Goal: Navigation & Orientation: Find specific page/section

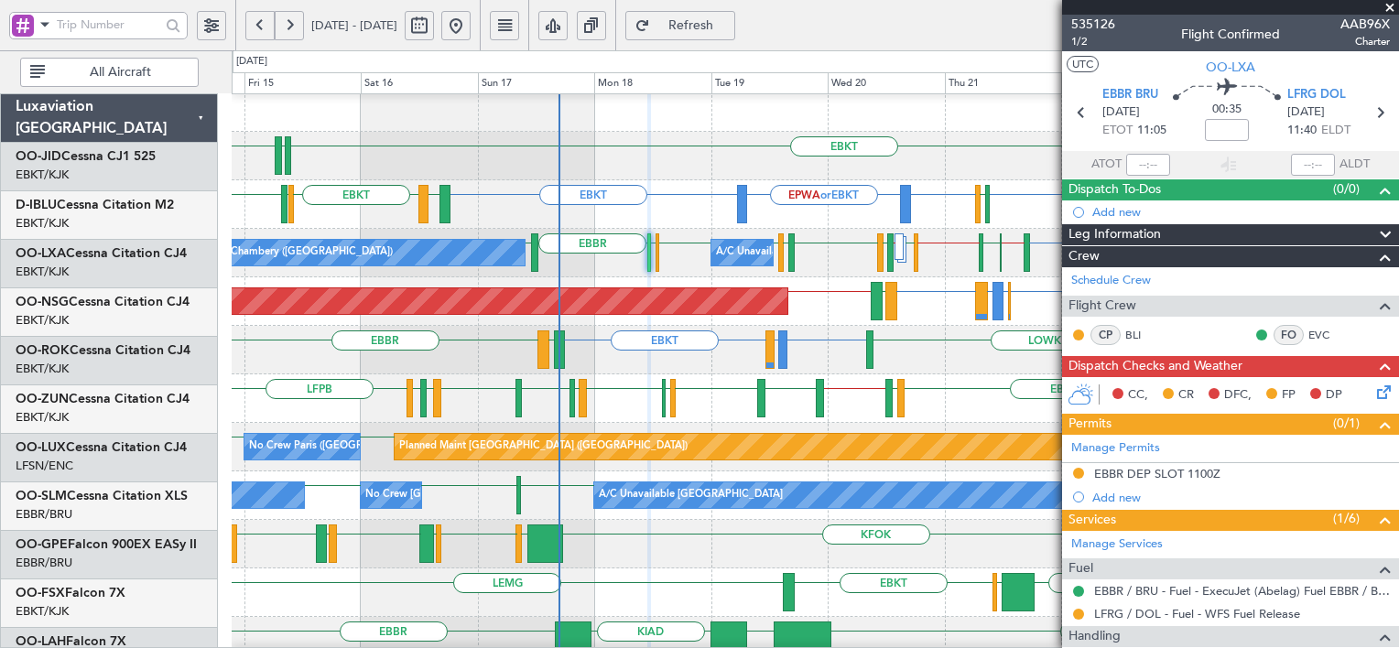
scroll to position [11, 0]
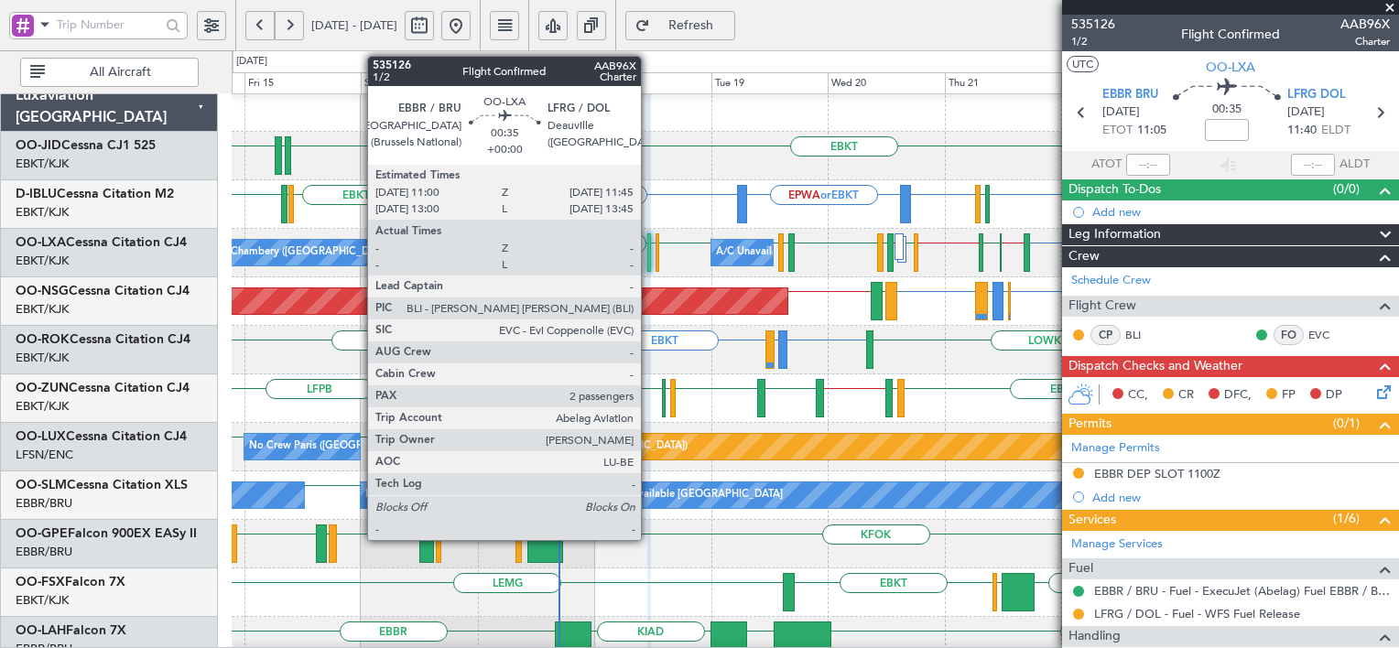
click at [649, 261] on div at bounding box center [649, 252] width 4 height 38
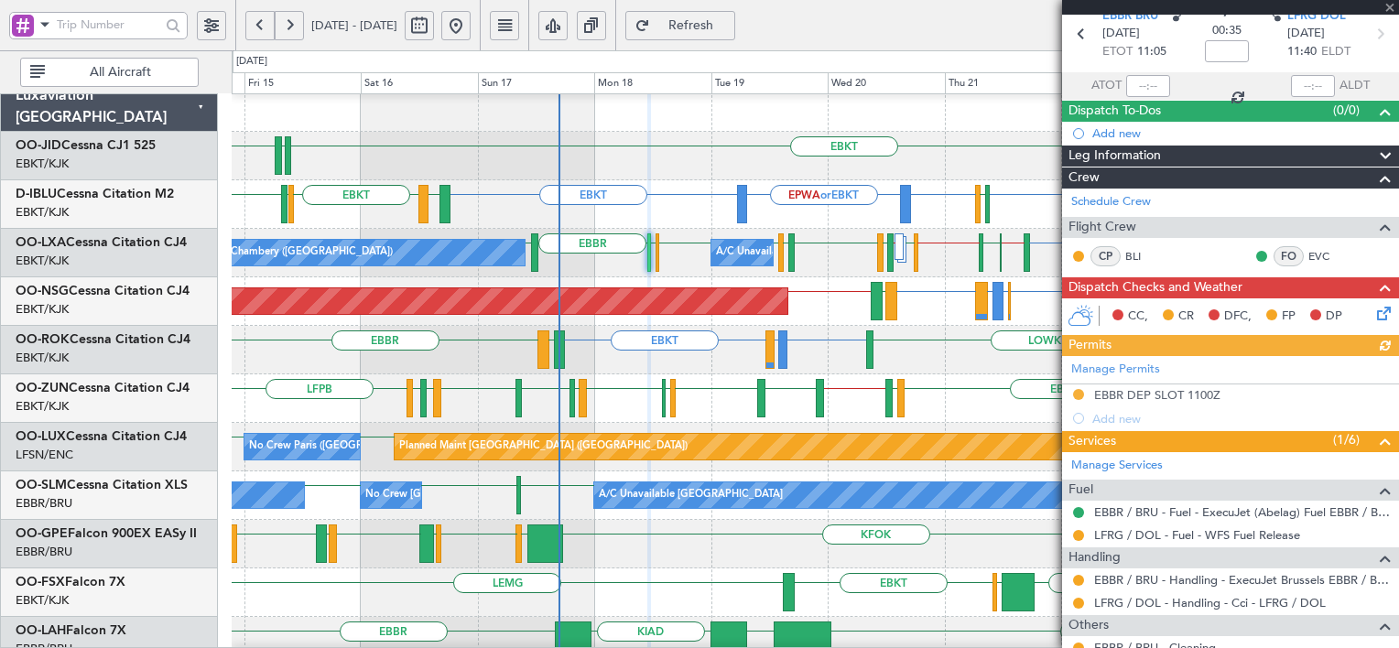
scroll to position [285, 0]
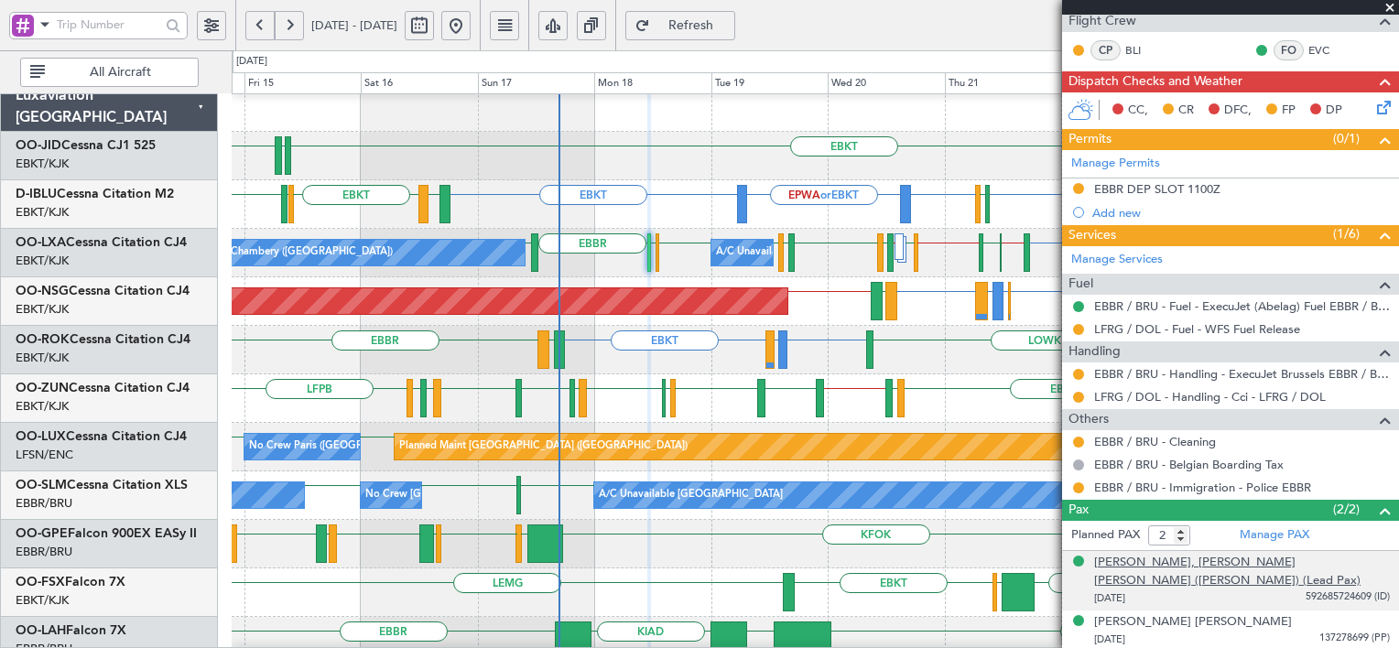
click at [1249, 579] on div "[PERSON_NAME], [PERSON_NAME] [PERSON_NAME] ([PERSON_NAME]) (Lead Pax)" at bounding box center [1242, 572] width 296 height 36
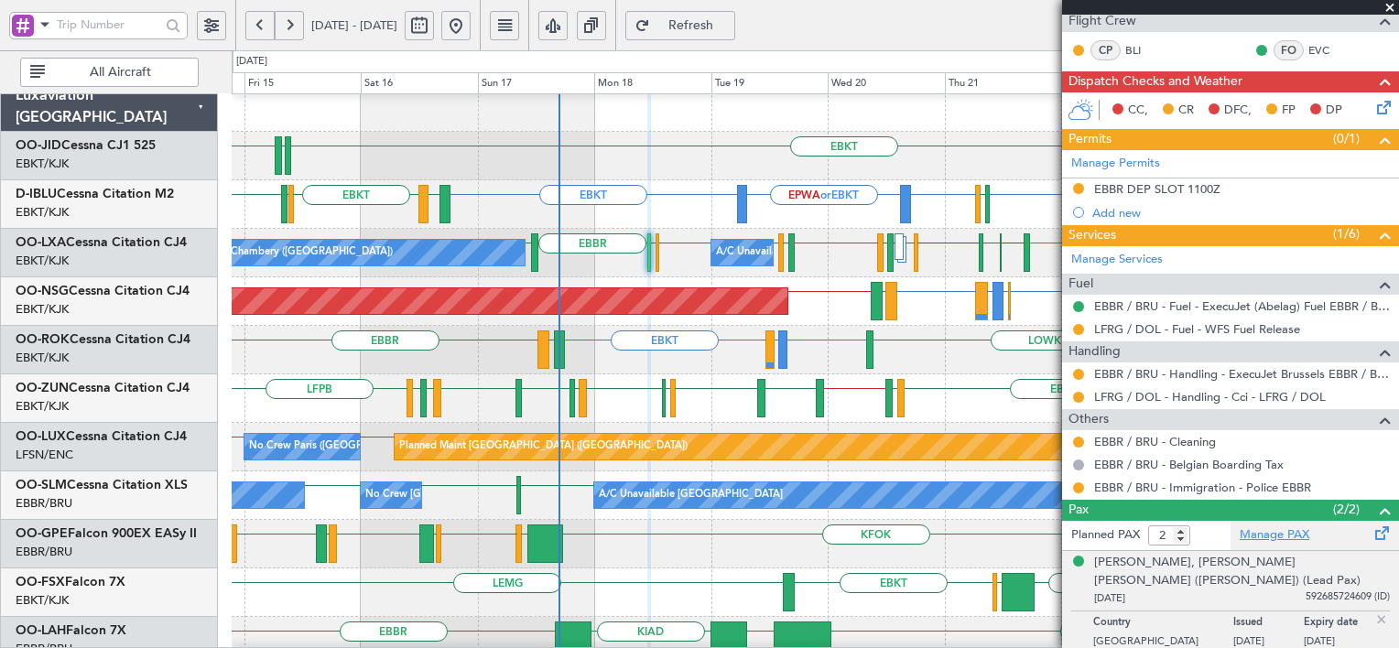
scroll to position [330, 0]
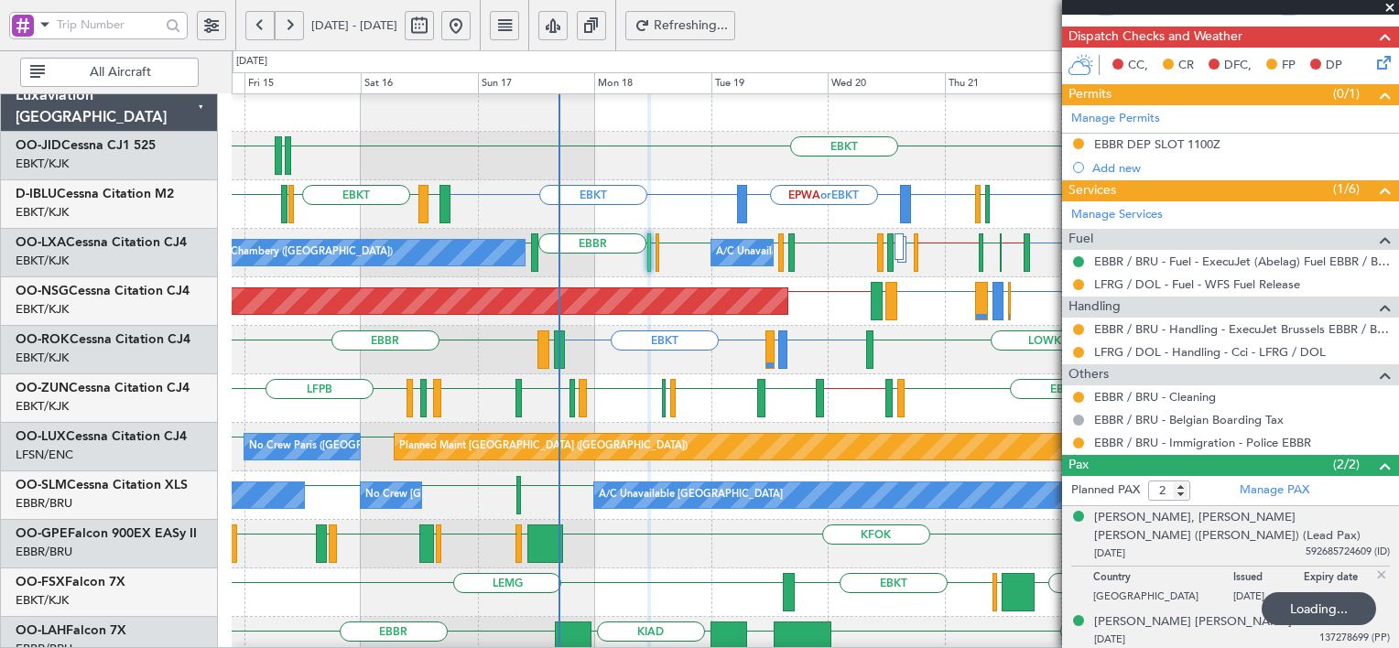
click at [1235, 640] on div "[DATE] 137278699 (PP)" at bounding box center [1242, 640] width 296 height 18
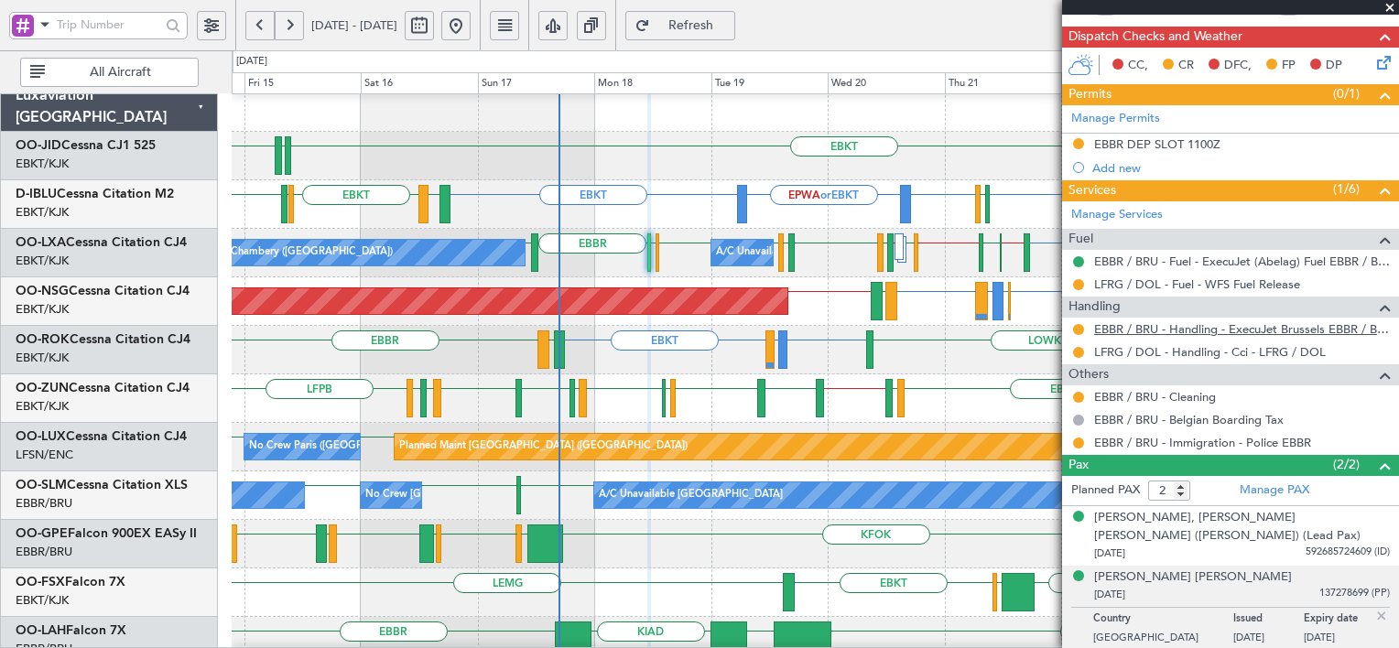
scroll to position [0, 0]
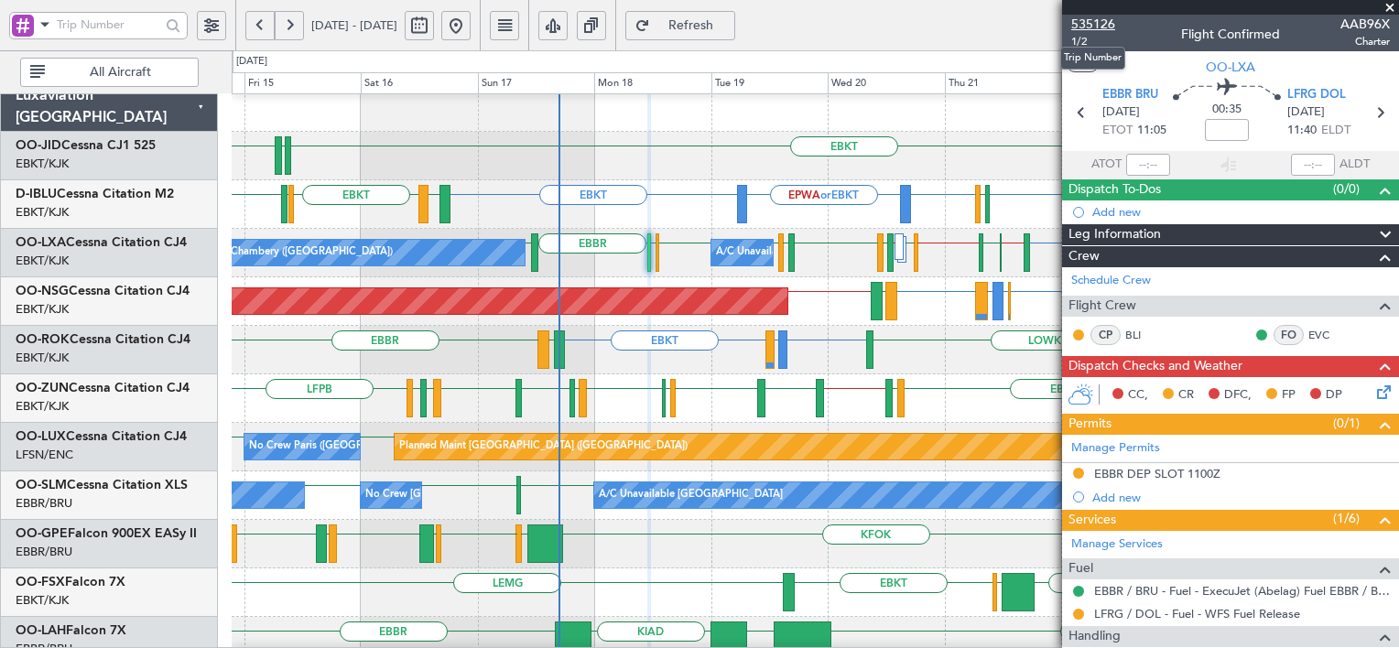
click at [1106, 22] on span "535126" at bounding box center [1093, 24] width 44 height 19
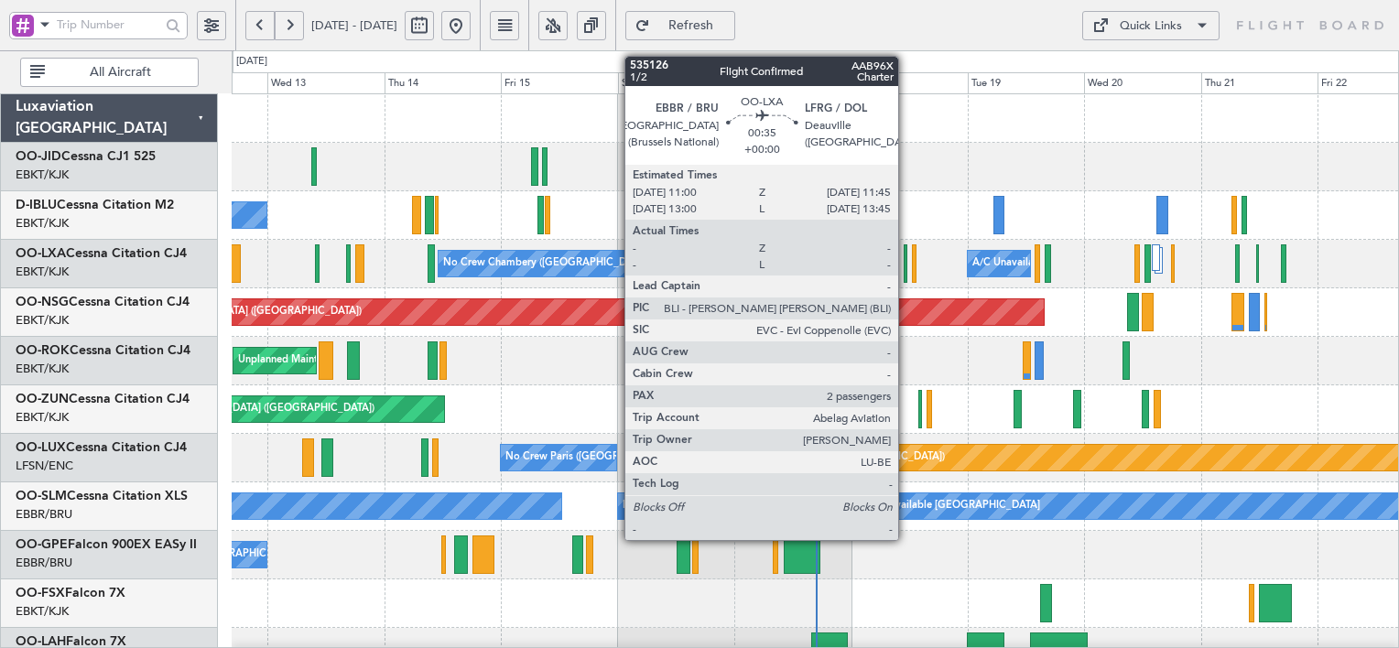
click at [906, 254] on div at bounding box center [905, 263] width 4 height 38
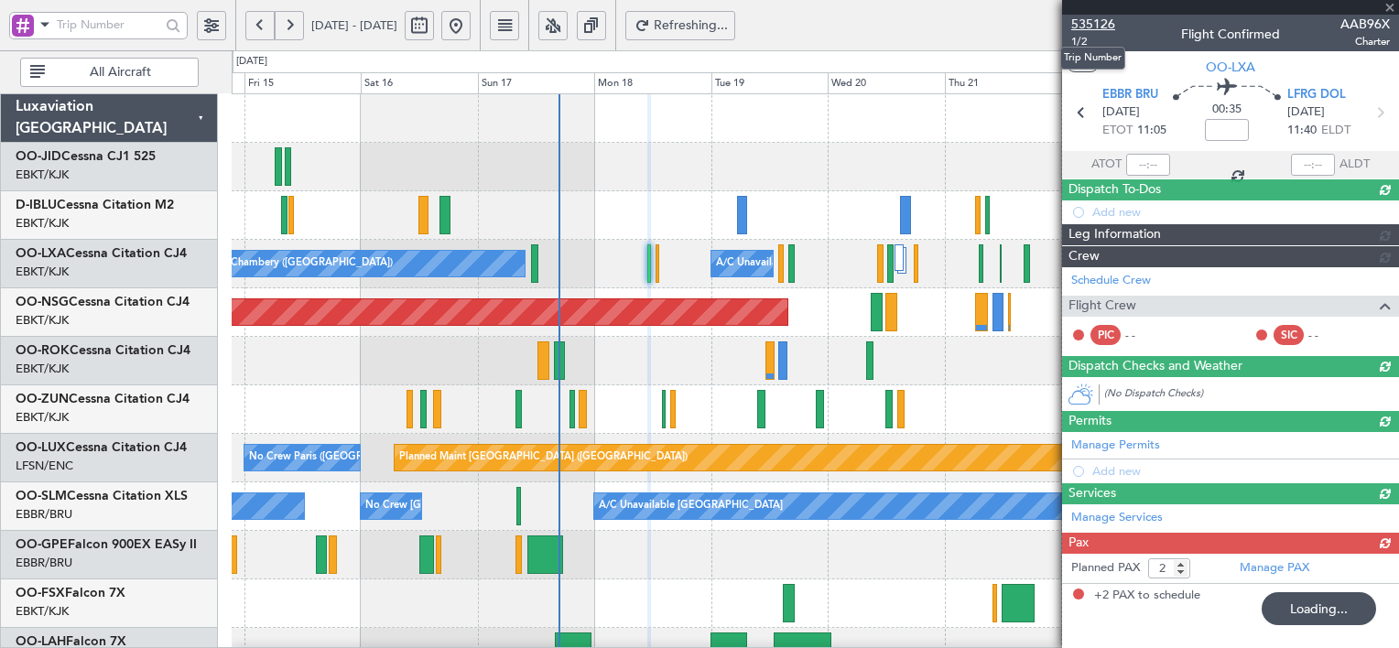
click at [1087, 18] on span "535126" at bounding box center [1093, 24] width 44 height 19
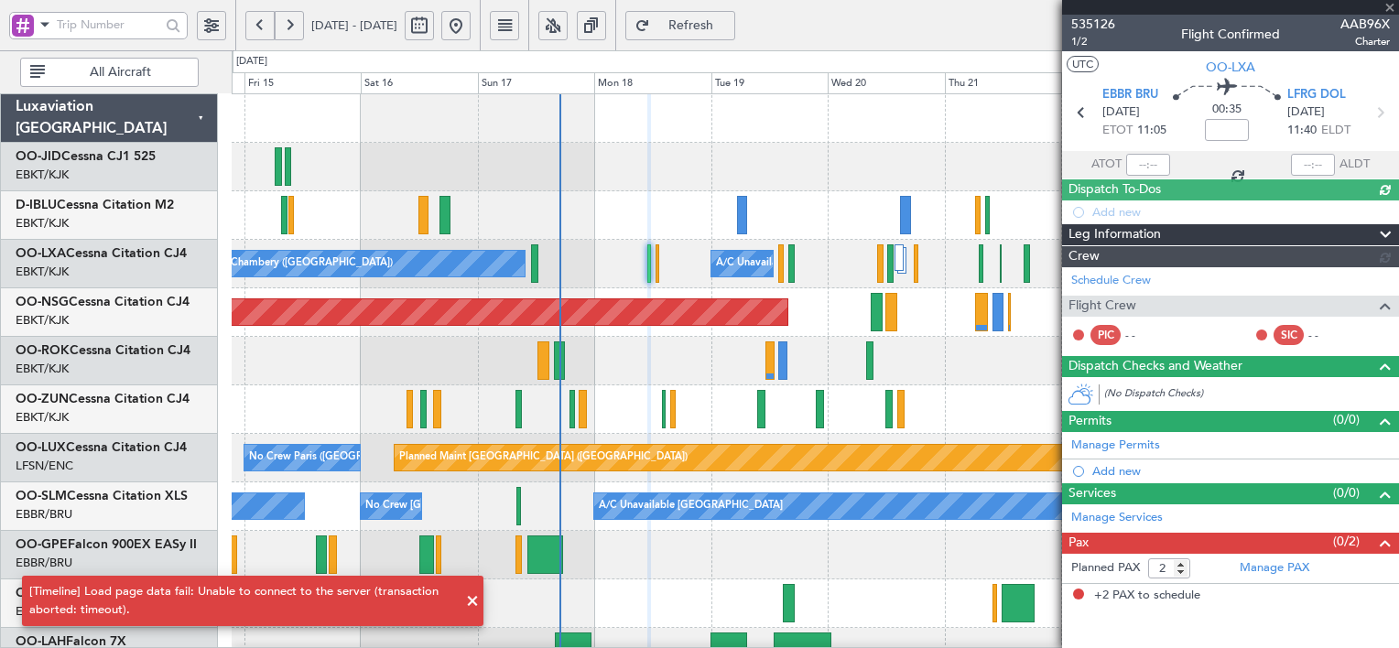
click at [719, 38] on button "Refresh" at bounding box center [680, 25] width 110 height 29
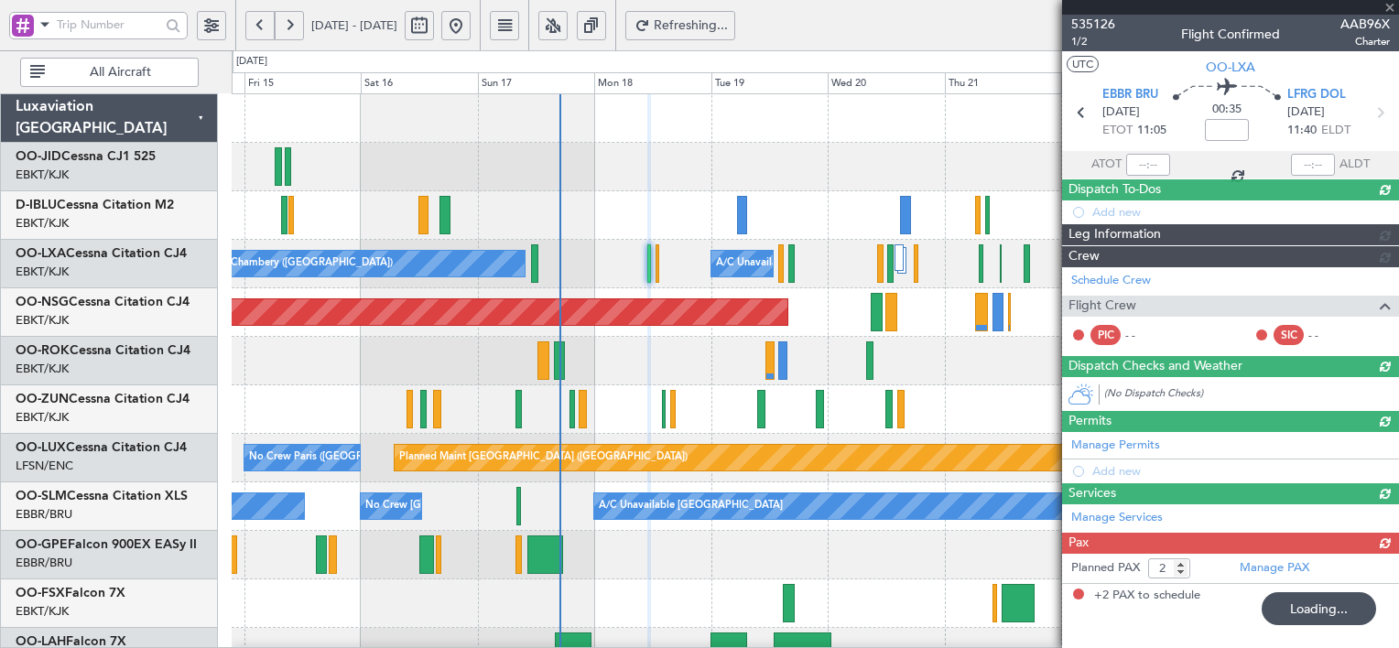
click at [81, 152] on link "OO-JID Cessna CJ1 525" at bounding box center [86, 156] width 140 height 13
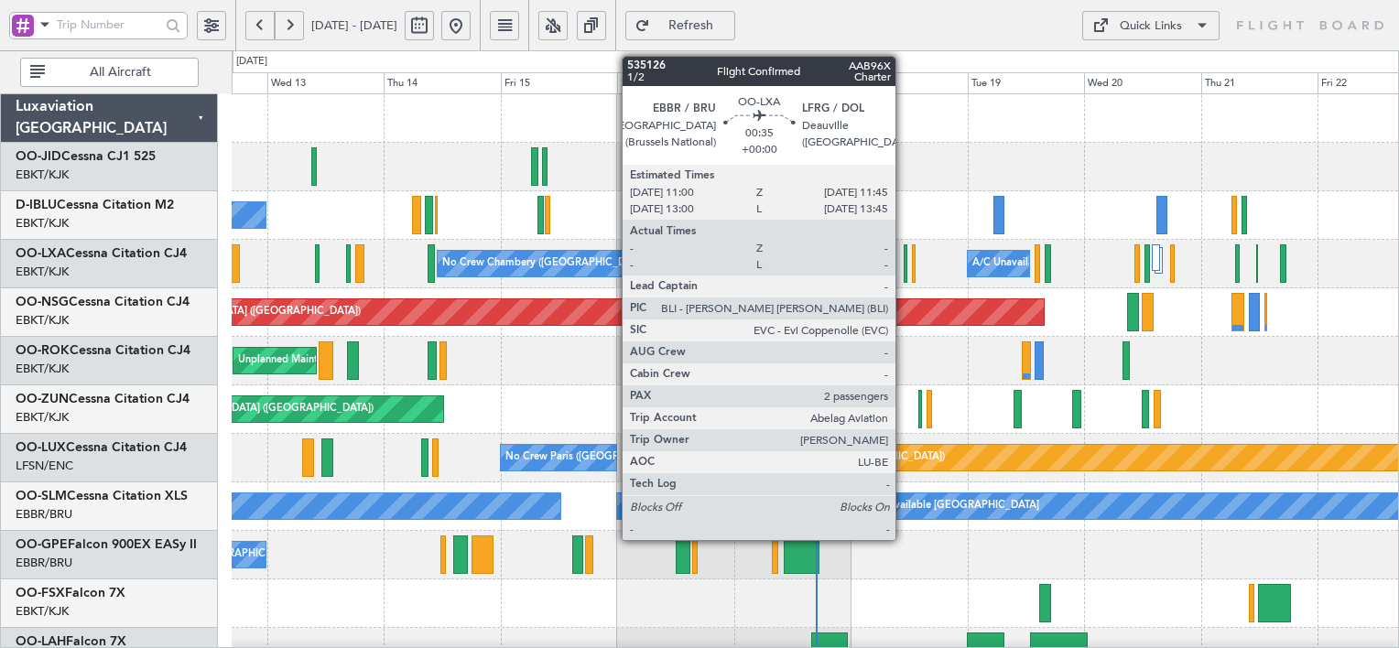
click at [903, 264] on div at bounding box center [905, 263] width 4 height 38
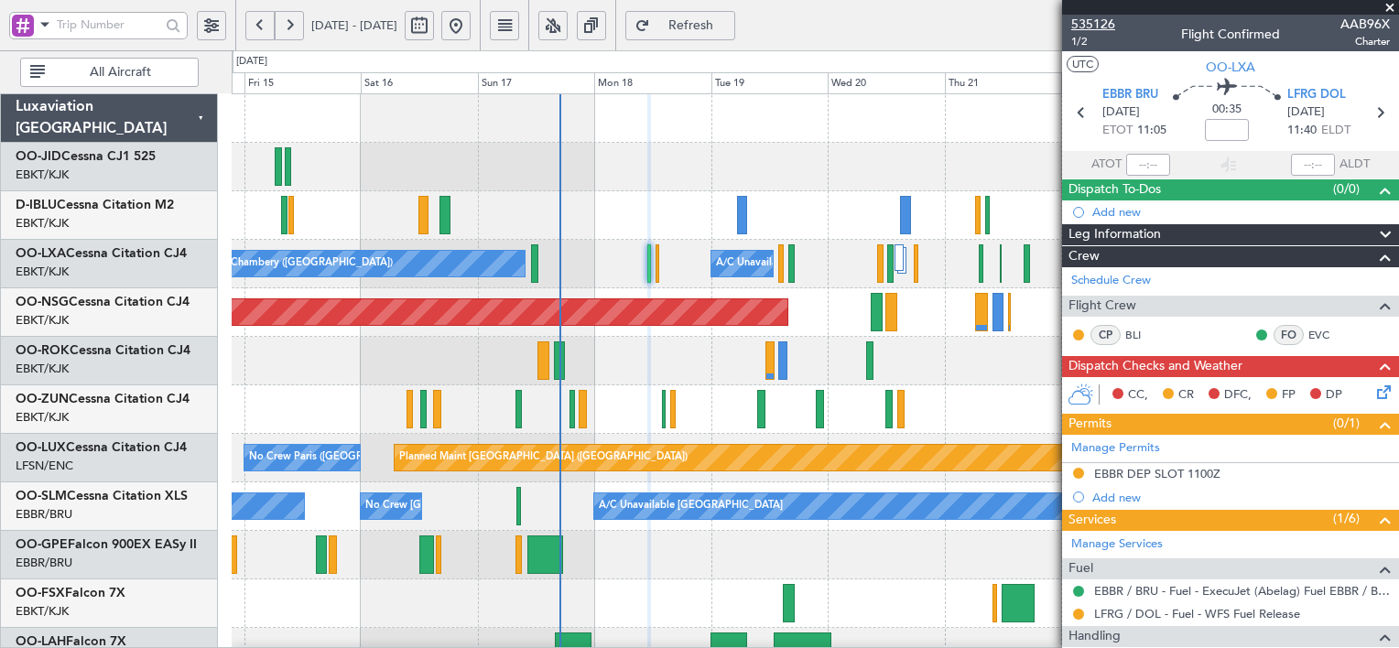
click at [1099, 28] on span "535126" at bounding box center [1093, 24] width 44 height 19
click at [1106, 18] on span "535126" at bounding box center [1093, 24] width 44 height 19
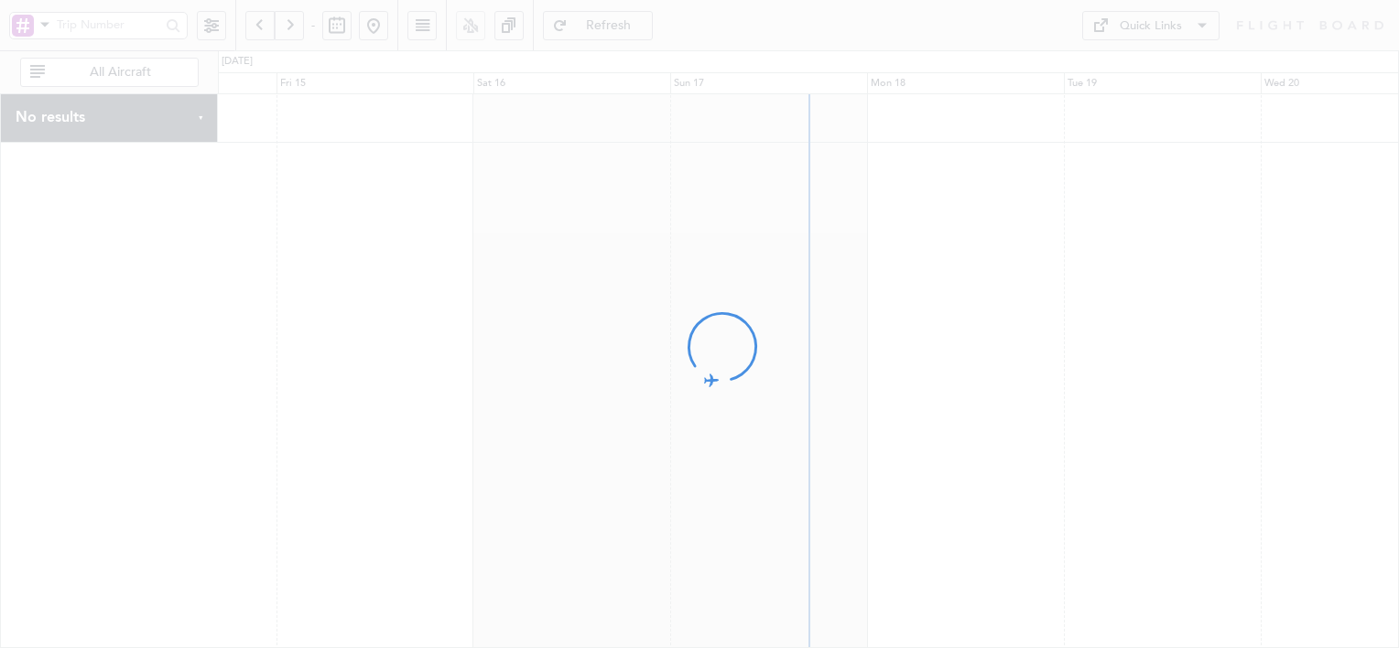
click at [1045, 296] on div at bounding box center [699, 324] width 1399 height 648
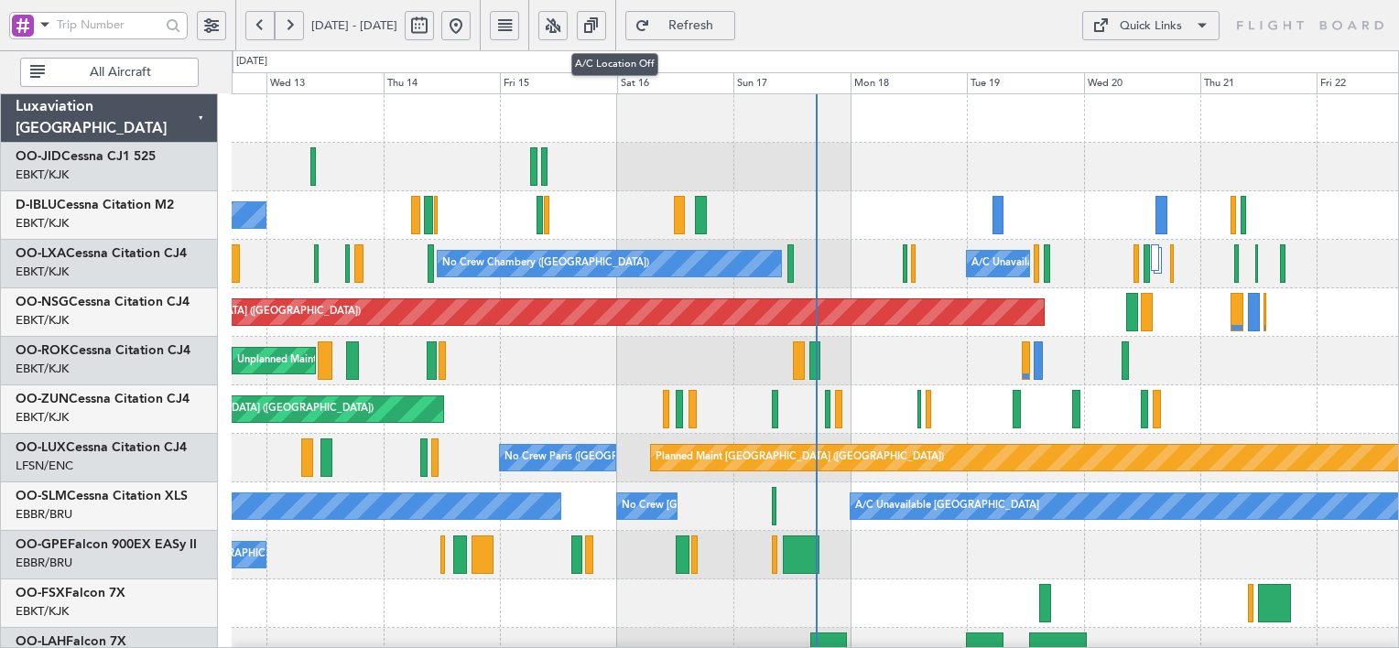
click at [568, 18] on button at bounding box center [552, 25] width 29 height 29
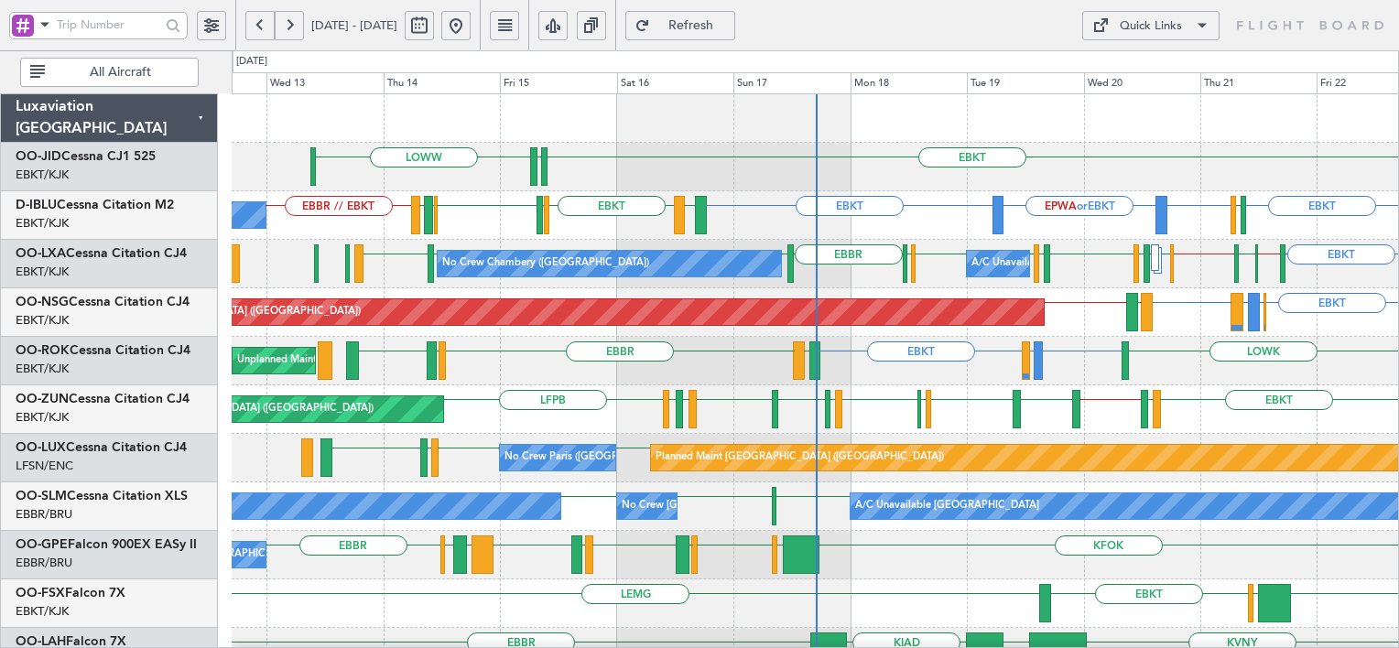
click at [1172, 11] on button "Quick Links" at bounding box center [1150, 25] width 137 height 29
click at [1172, 52] on button "Trip Builder" at bounding box center [1151, 70] width 137 height 44
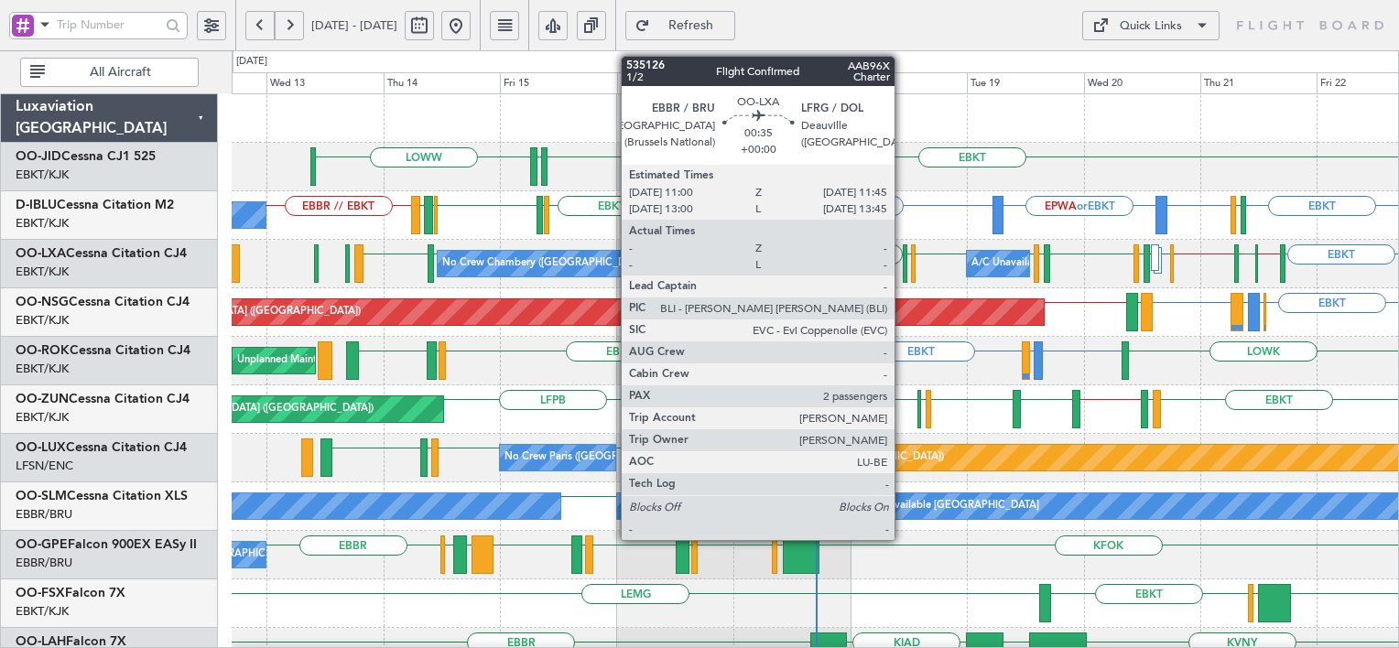
click at [903, 273] on div at bounding box center [905, 263] width 4 height 38
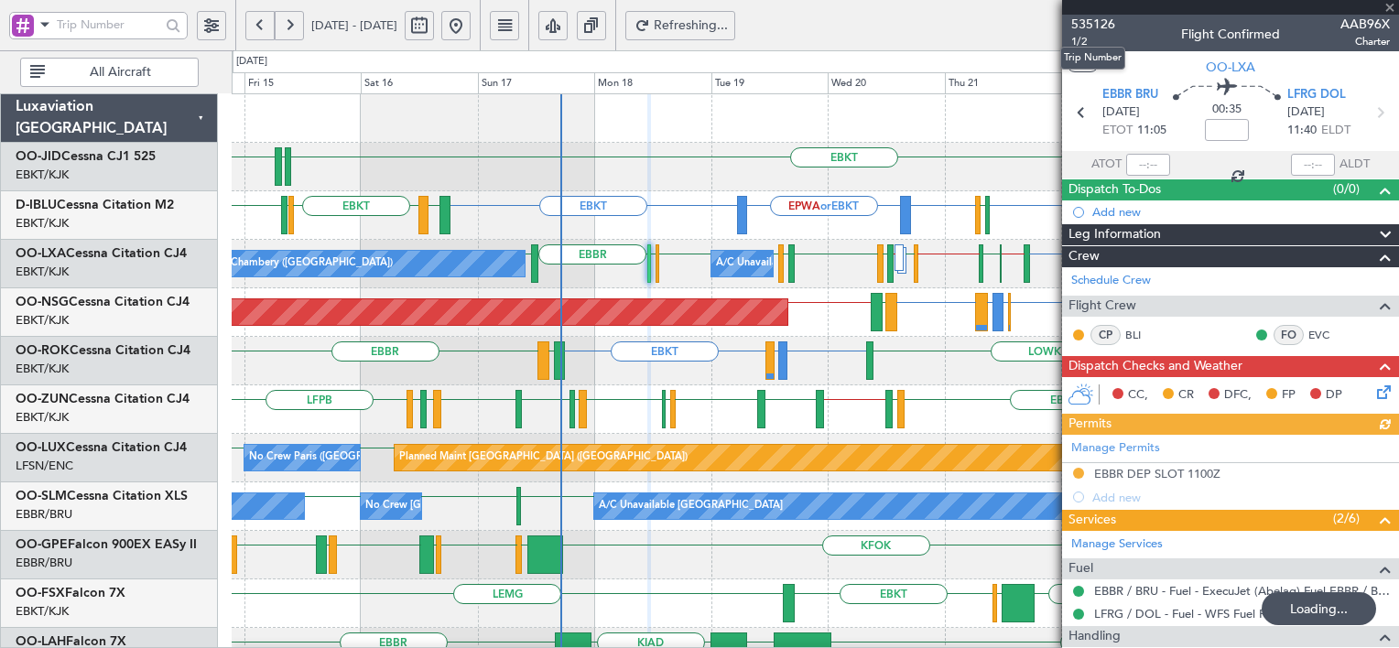
click at [1094, 31] on span "535126" at bounding box center [1093, 24] width 44 height 19
